Goal: Transaction & Acquisition: Purchase product/service

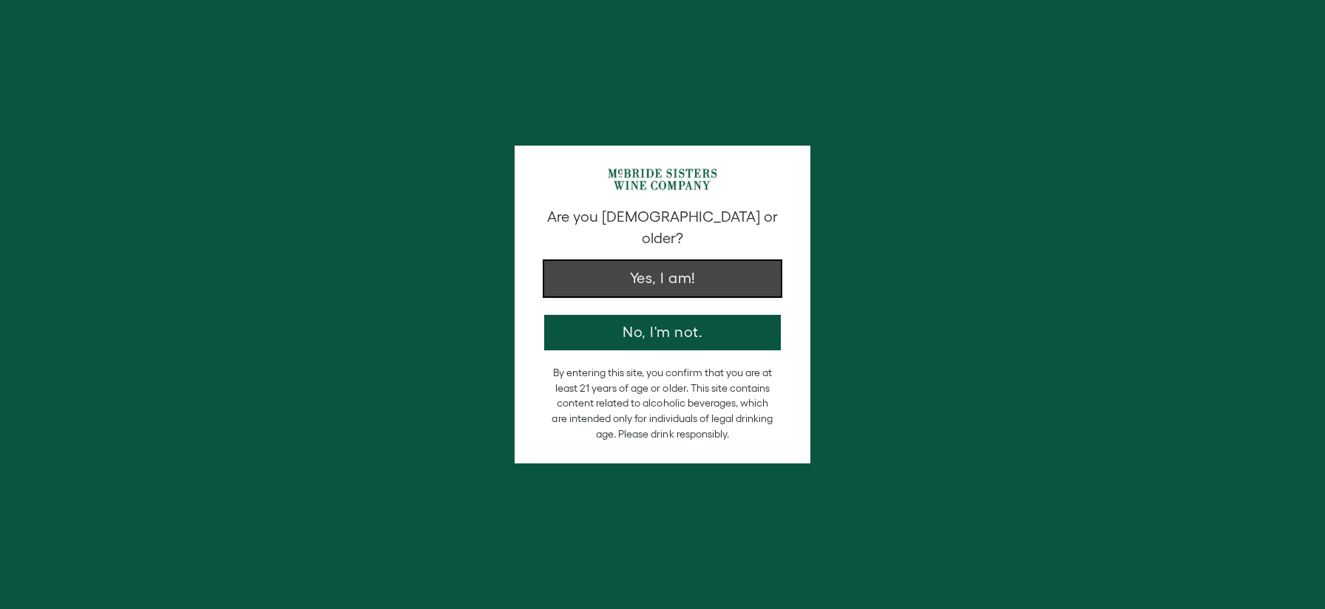
click at [655, 268] on button "Yes, I am!" at bounding box center [662, 278] width 237 height 35
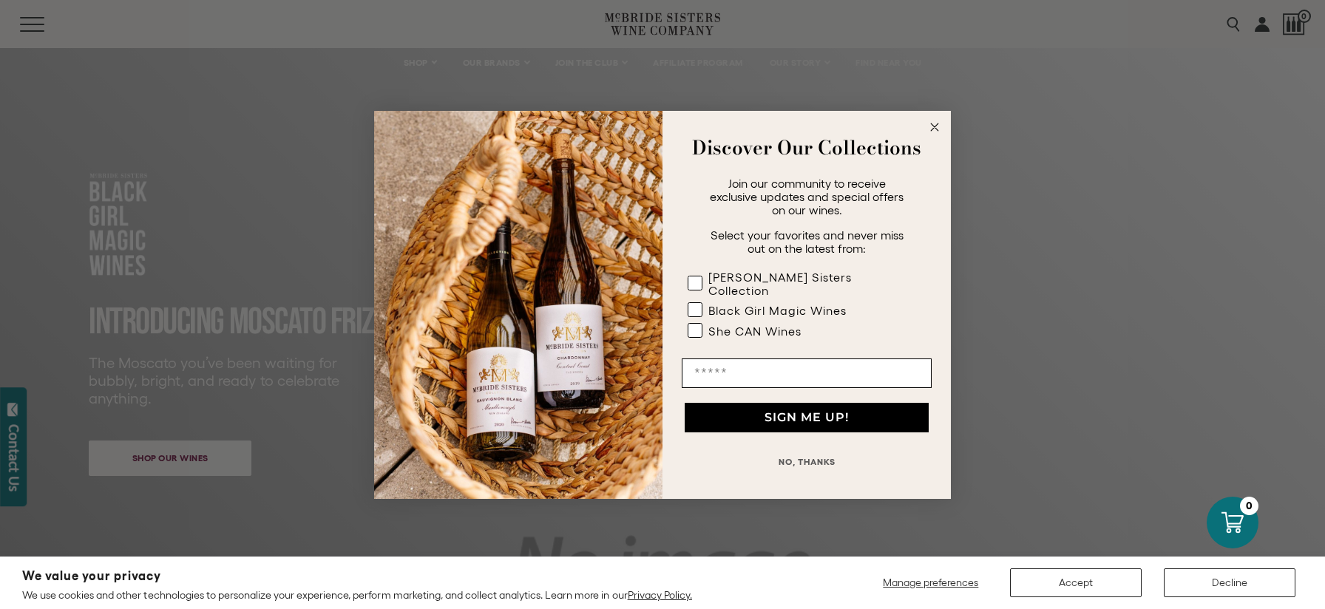
scroll to position [6, 0]
click at [937, 134] on circle "Close dialog" at bounding box center [934, 126] width 17 height 17
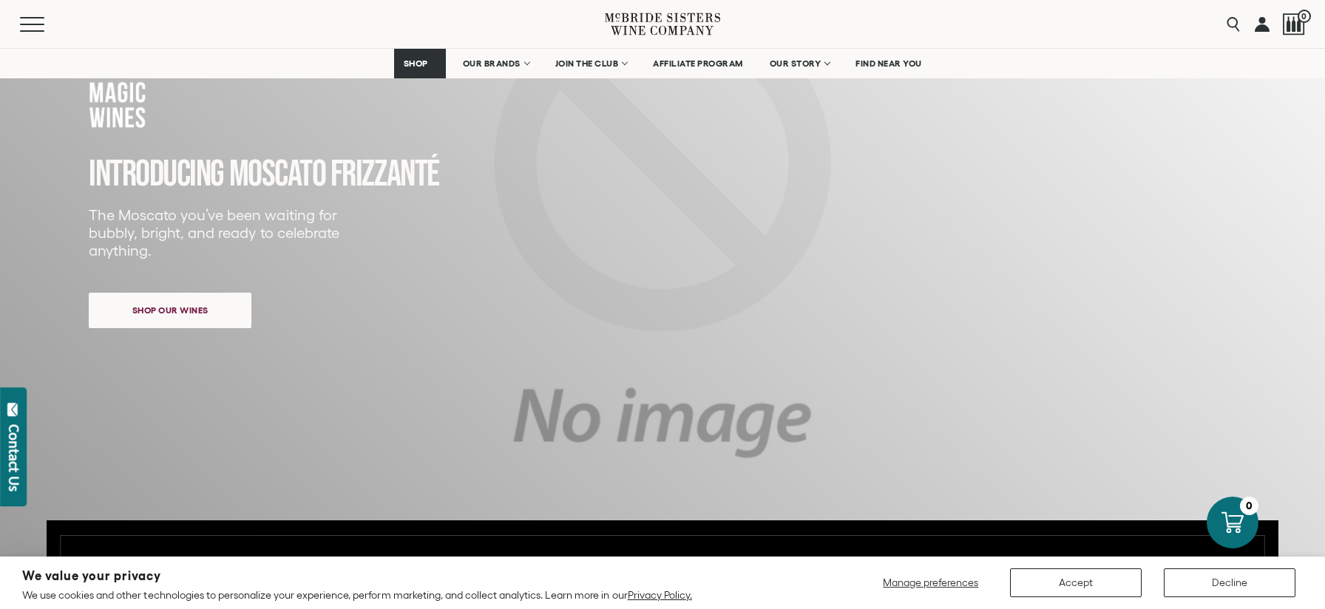
scroll to position [204, 0]
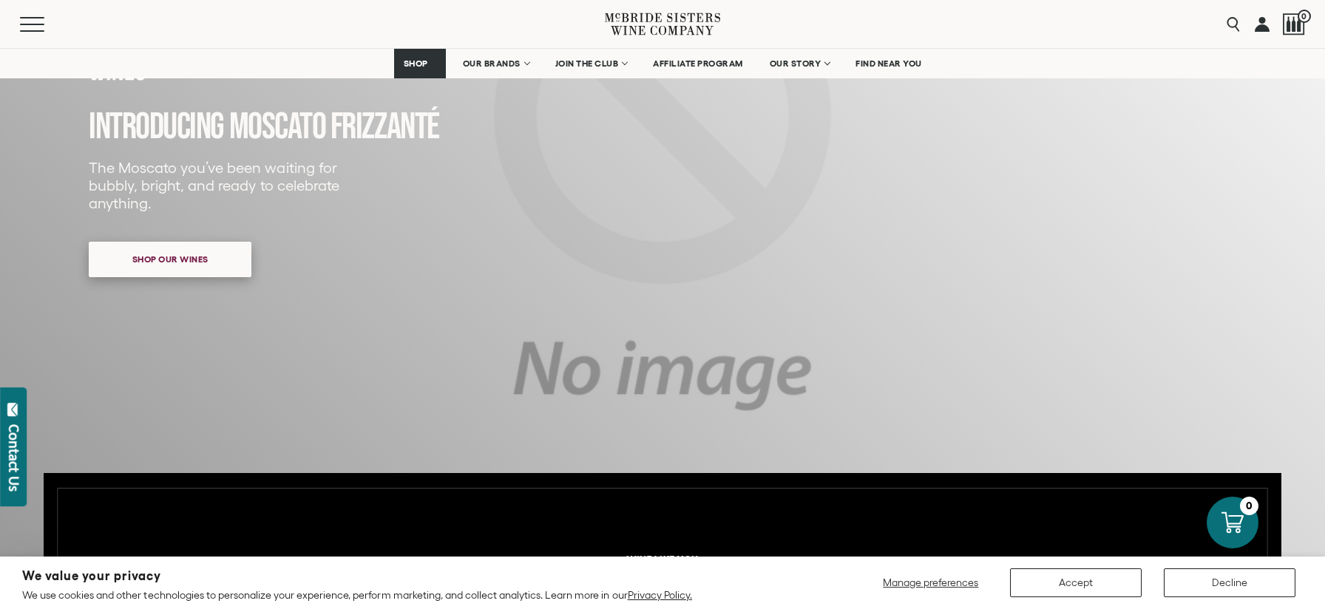
click at [203, 262] on span "Shop our wines" at bounding box center [170, 259] width 128 height 29
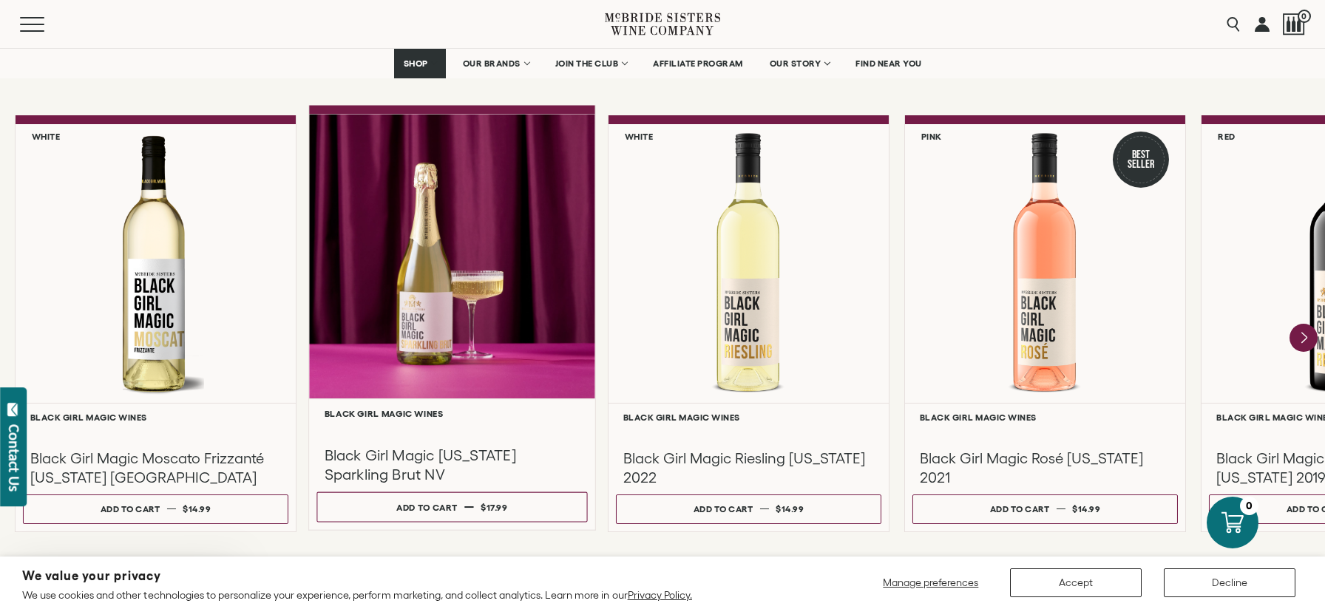
scroll to position [1255, 0]
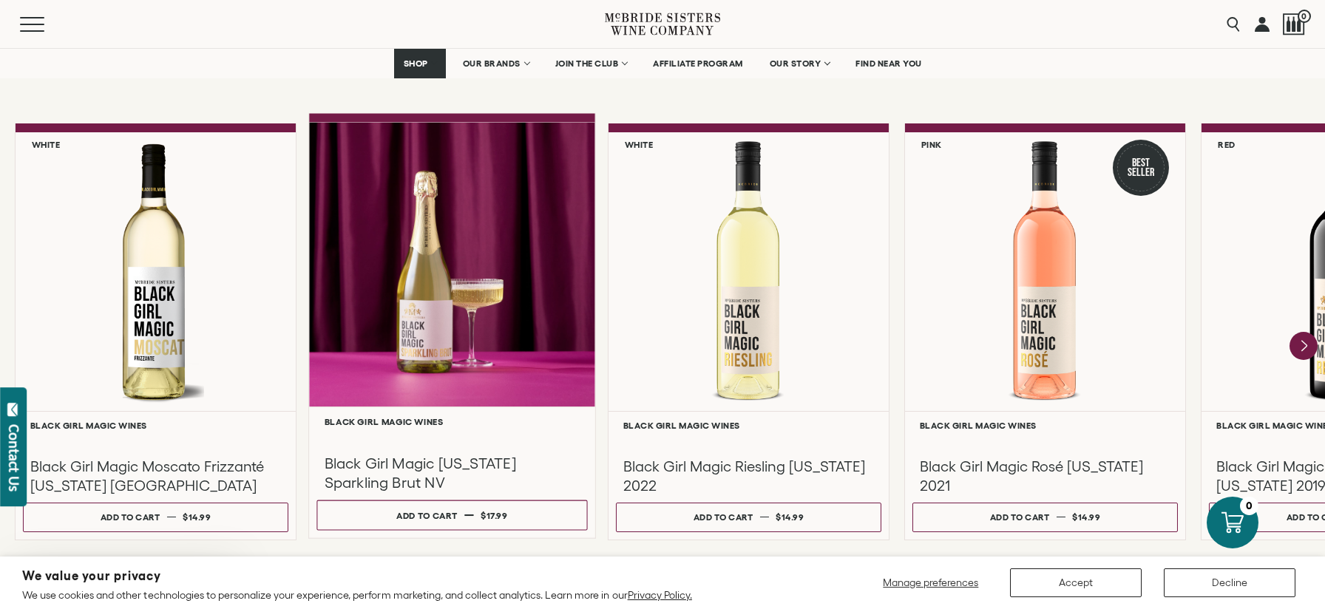
click at [506, 334] on div at bounding box center [452, 264] width 286 height 285
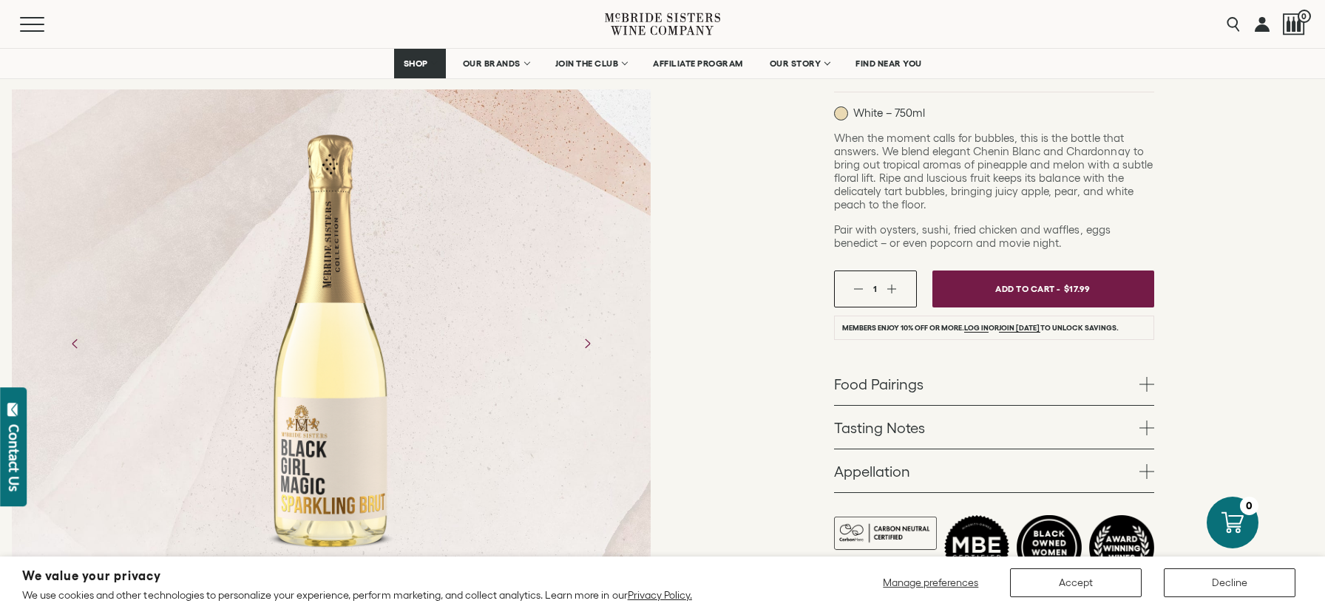
scroll to position [271, 0]
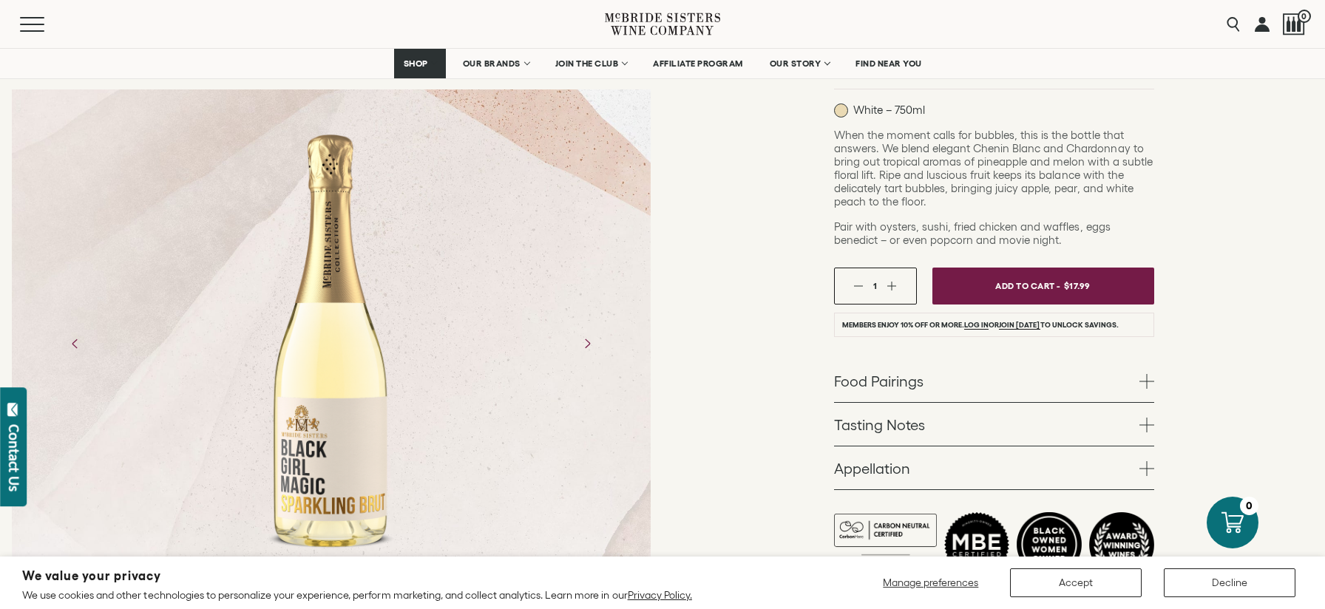
click at [889, 285] on button "button" at bounding box center [892, 286] width 10 height 10
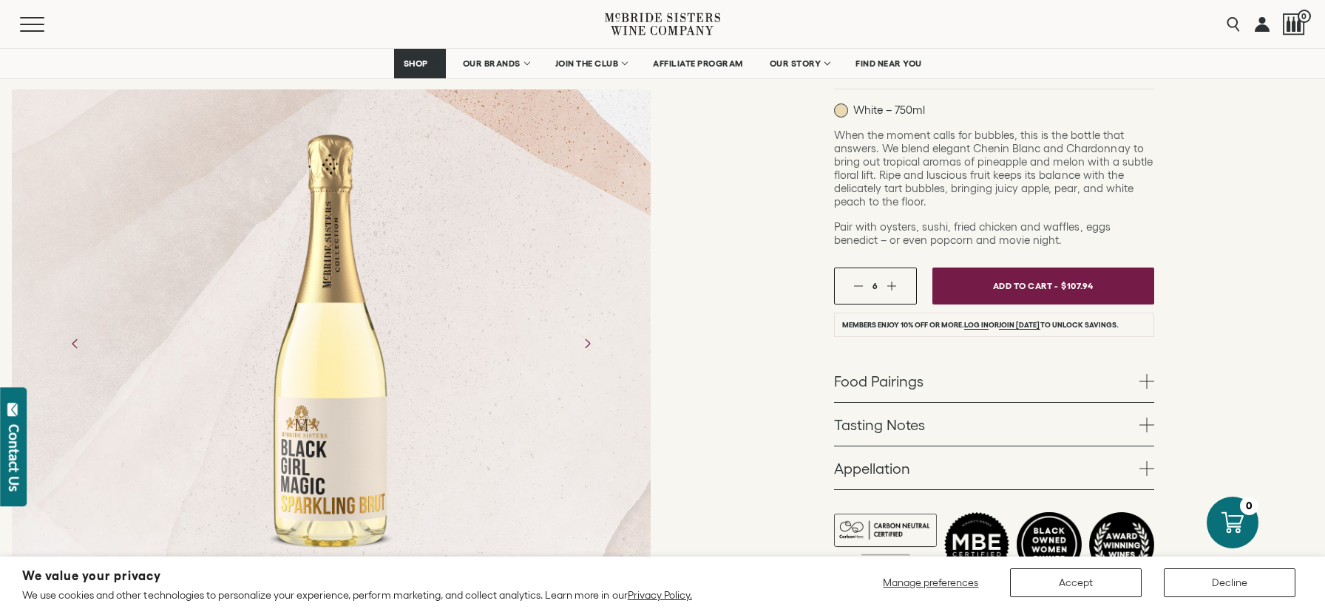
click at [889, 285] on button "button" at bounding box center [892, 286] width 10 height 10
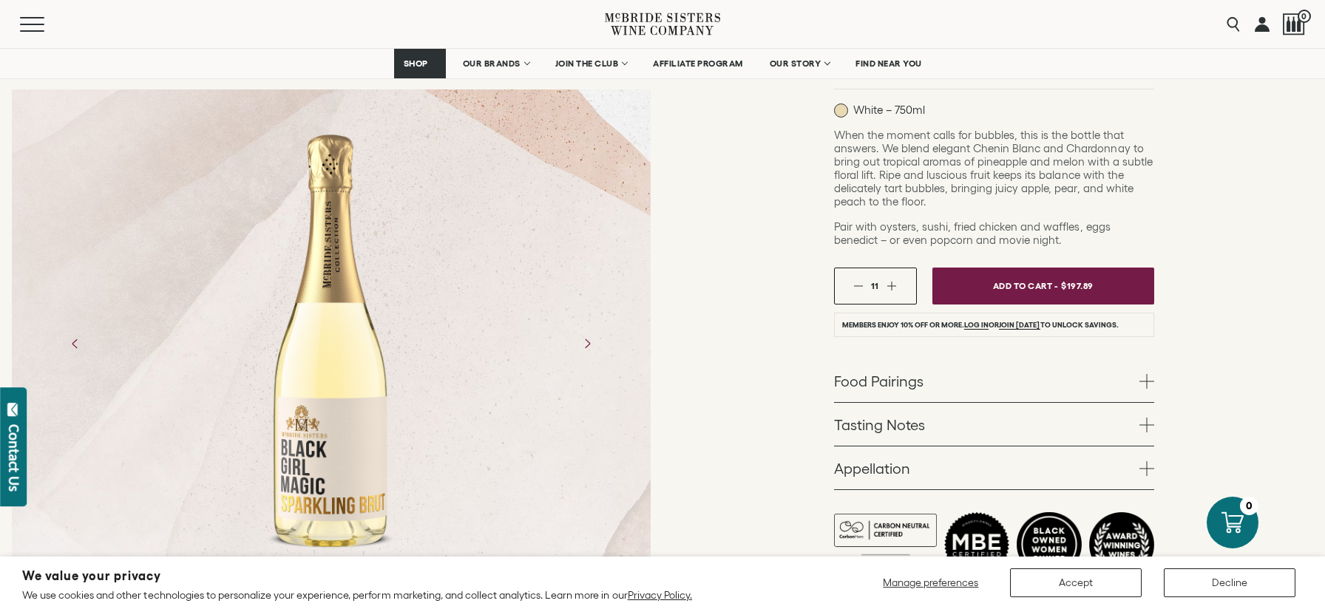
click at [889, 285] on button "button" at bounding box center [892, 286] width 10 height 10
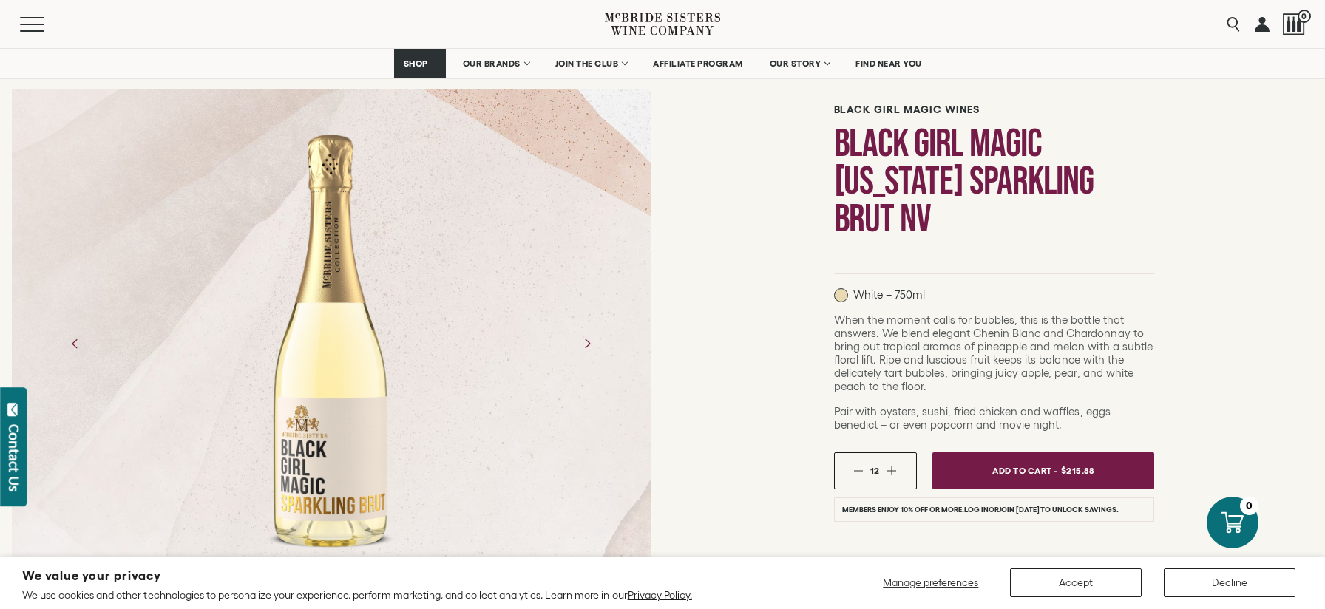
scroll to position [0, 0]
